Goal: Information Seeking & Learning: Understand process/instructions

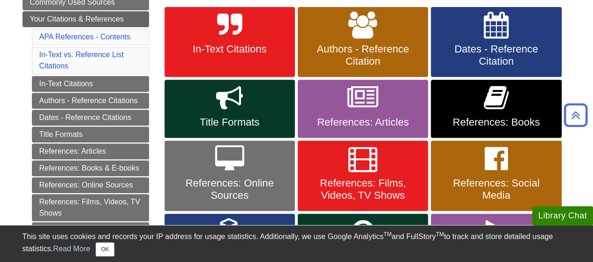
scroll to position [177, 0]
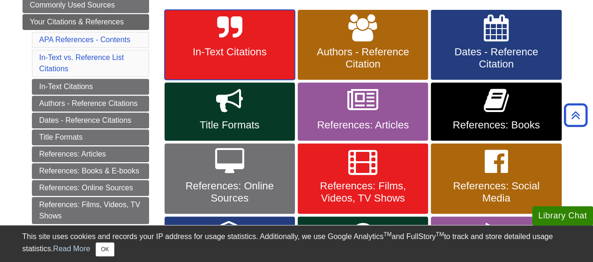
click at [266, 45] on link "In-Text Citations" at bounding box center [230, 45] width 130 height 70
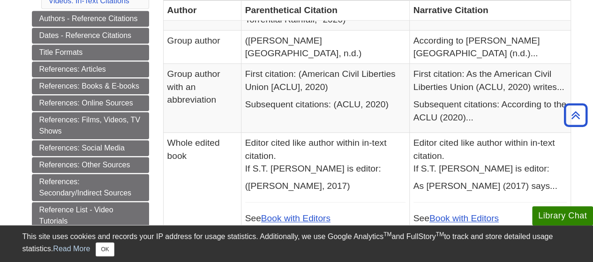
scroll to position [394, 0]
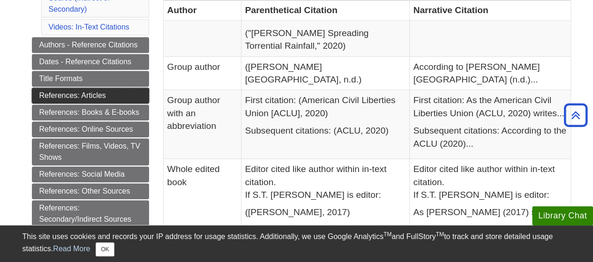
click at [96, 92] on link "References: Articles" at bounding box center [90, 96] width 117 height 16
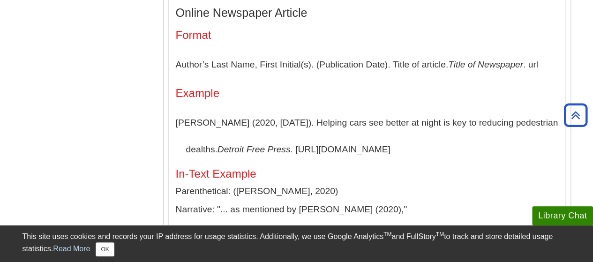
scroll to position [1478, 0]
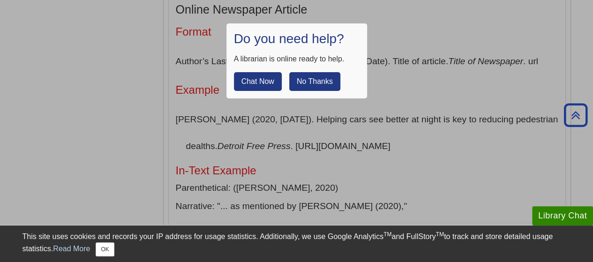
click at [343, 84] on div "Chat Now No Thanks" at bounding box center [297, 78] width 126 height 26
click at [325, 82] on button "No Thanks" at bounding box center [314, 81] width 51 height 19
